Goal: Go to known website: Access a specific website the user already knows

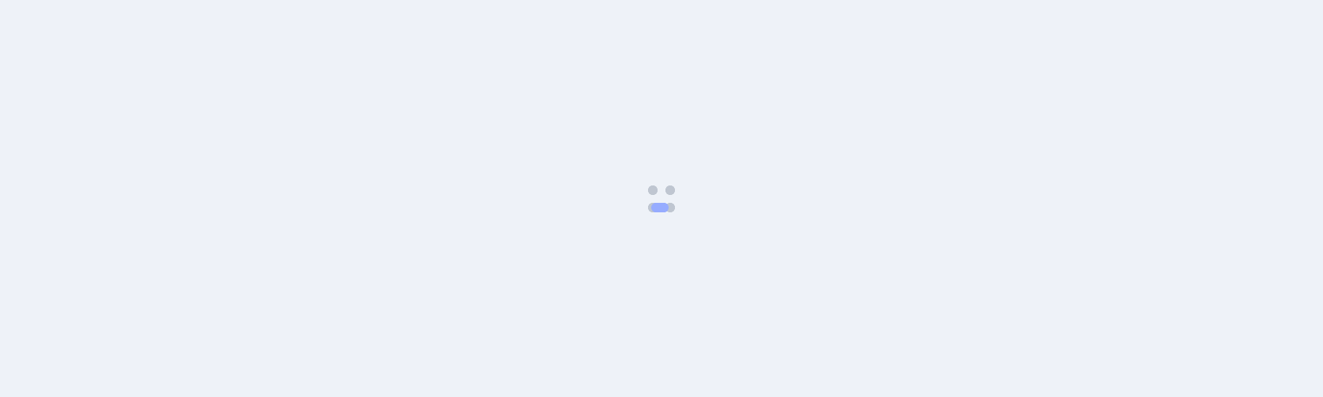
click at [815, 247] on body at bounding box center [661, 198] width 1323 height 397
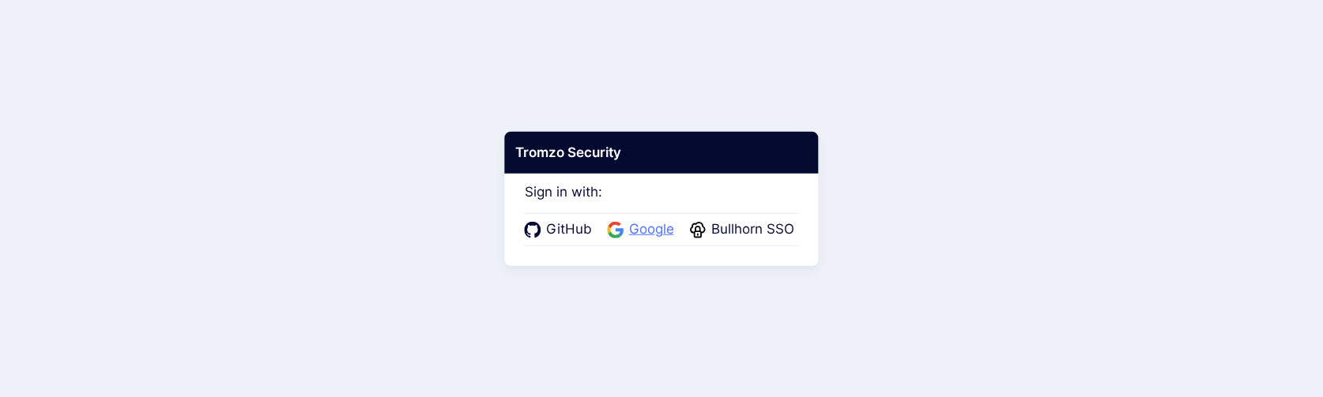
click at [651, 220] on span "Google" at bounding box center [651, 230] width 55 height 21
